Goal: Information Seeking & Learning: Learn about a topic

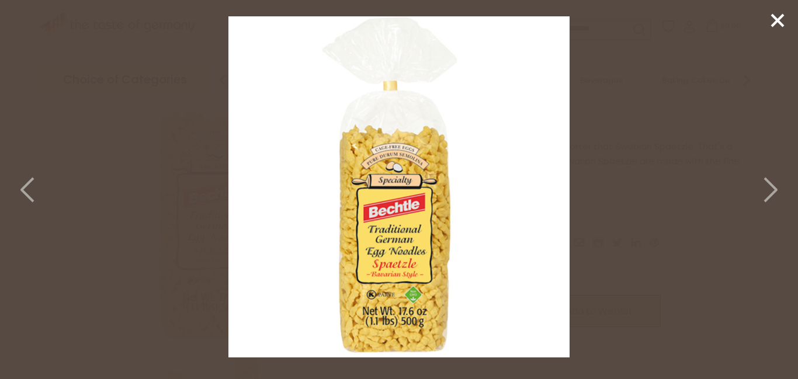
scroll to position [164, 0]
click at [770, 188] on icon at bounding box center [770, 189] width 26 height 35
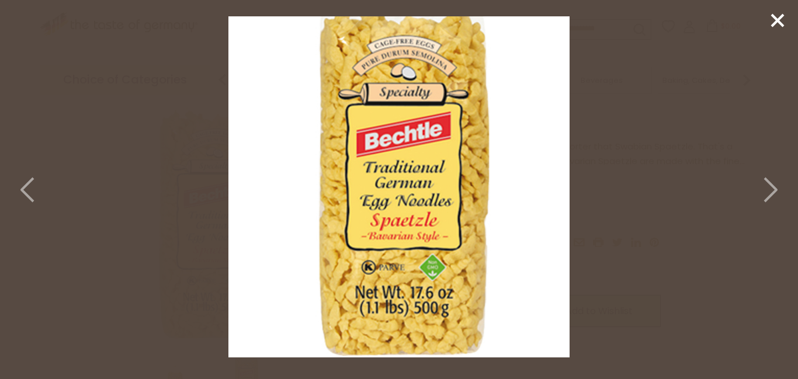
click at [770, 188] on icon at bounding box center [770, 189] width 26 height 35
click at [777, 14] on icon at bounding box center [778, 21] width 18 height 18
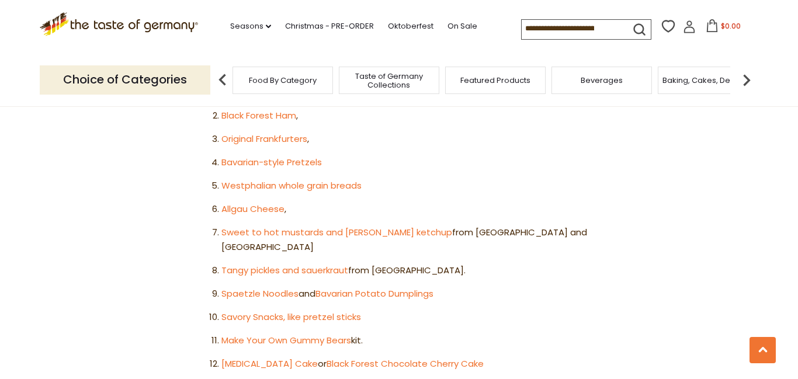
scroll to position [631, 0]
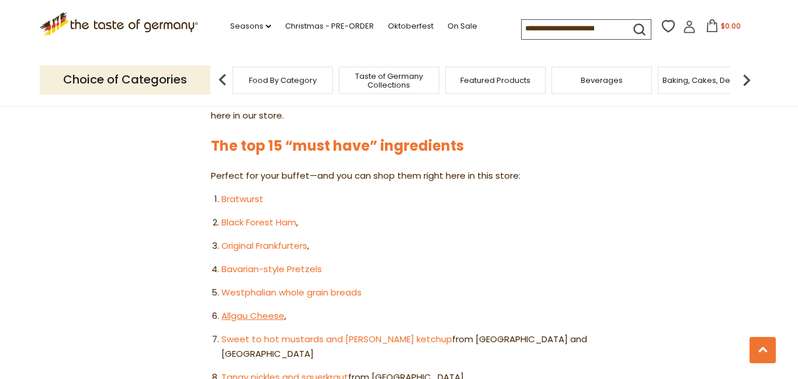
click at [259, 310] on link "Allgau Cheese" at bounding box center [253, 316] width 63 height 12
click at [247, 216] on link "Black Forest Ham" at bounding box center [259, 222] width 75 height 12
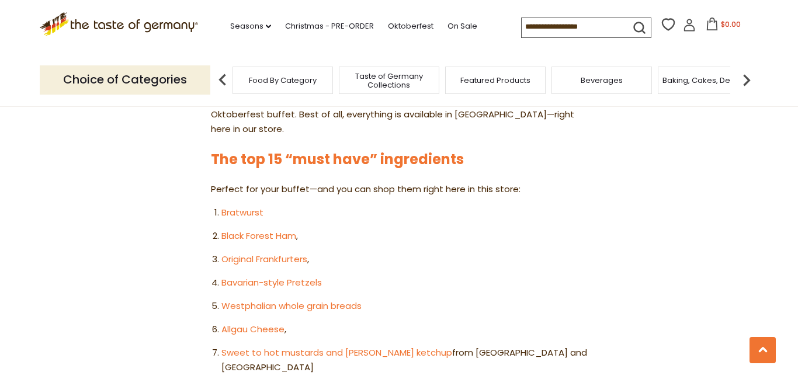
scroll to position [631, 0]
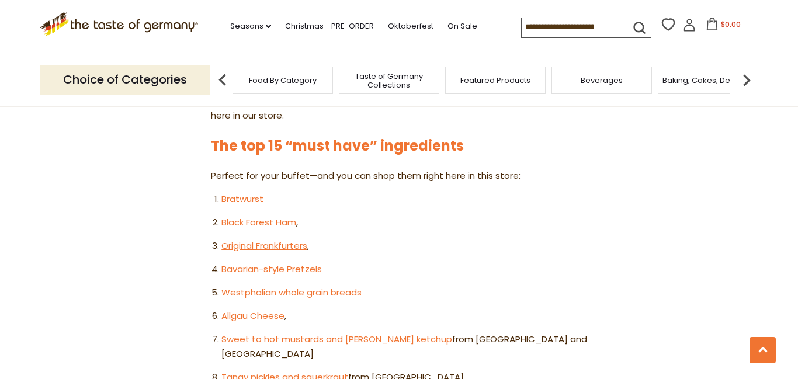
click at [260, 240] on link "Original Frankfurters" at bounding box center [265, 246] width 86 height 12
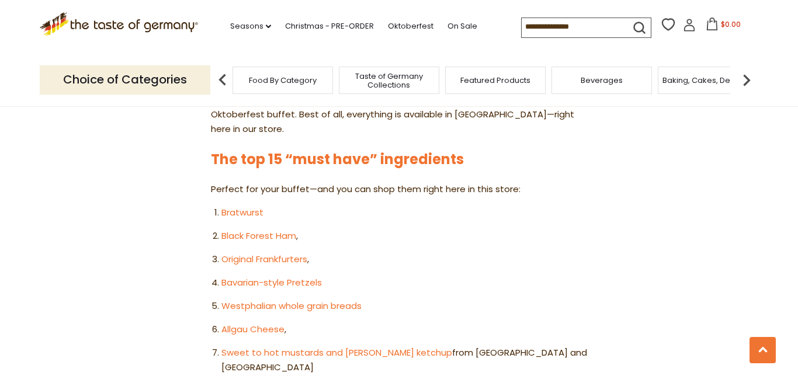
scroll to position [623, 0]
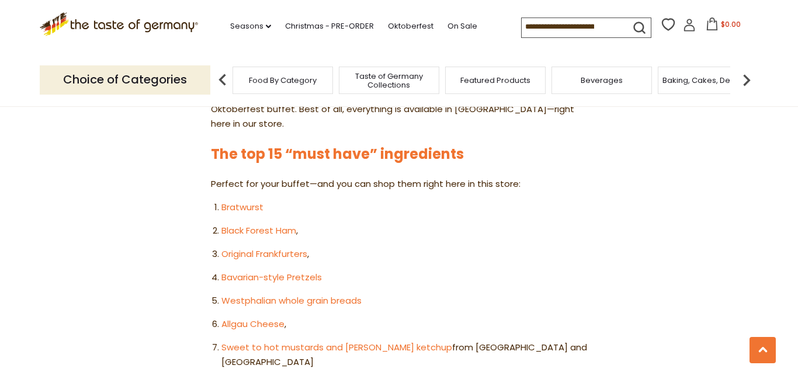
click at [255, 379] on link "Tangy pickles and sauerkraut" at bounding box center [285, 385] width 127 height 12
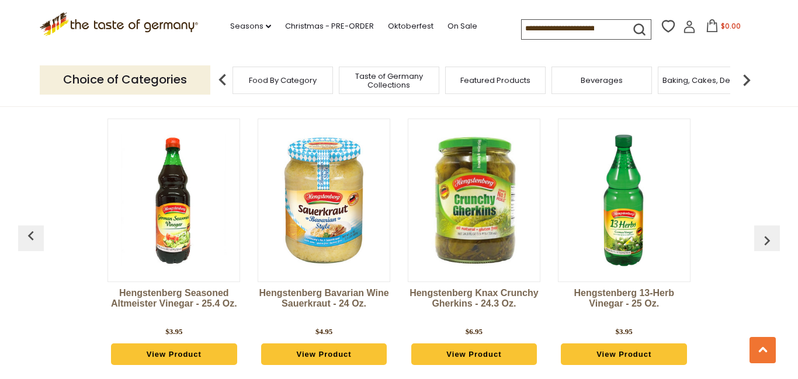
scroll to position [3133, 0]
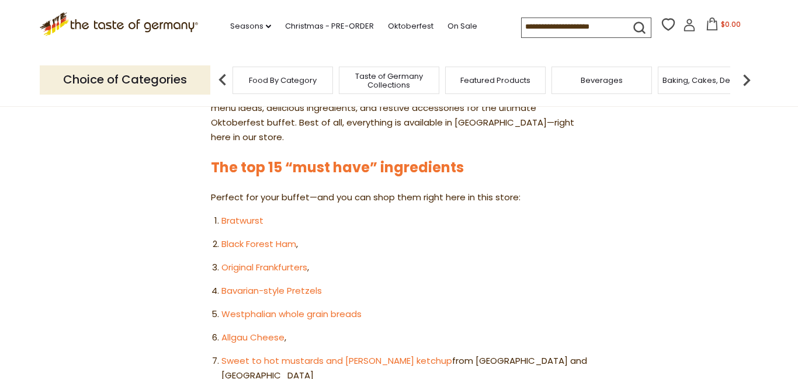
scroll to position [623, 0]
